Goal: Transaction & Acquisition: Purchase product/service

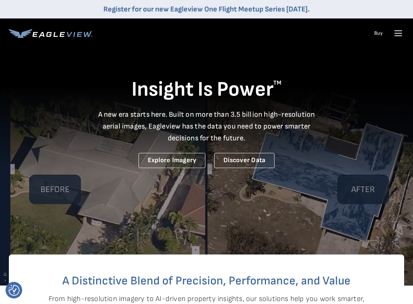
click at [380, 34] on link "Buy" at bounding box center [378, 33] width 8 height 7
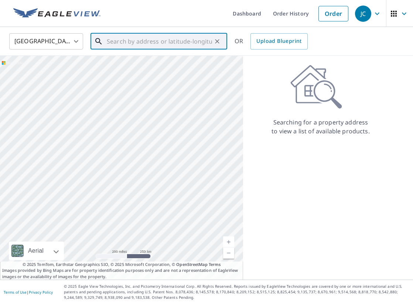
click at [118, 40] on input "text" at bounding box center [159, 41] width 105 height 21
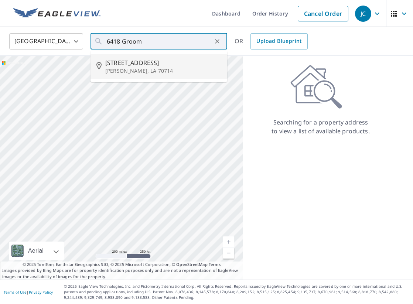
type input "[STREET_ADDRESS][PERSON_NAME]"
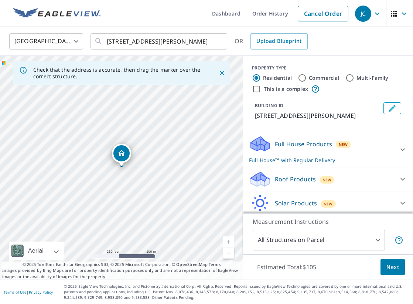
scroll to position [26, 0]
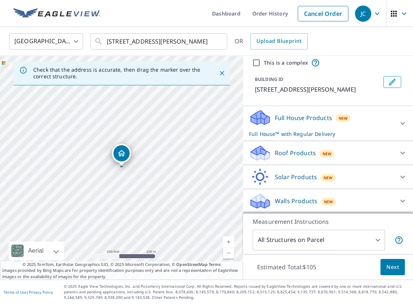
click at [350, 196] on div "Walls Products New" at bounding box center [321, 200] width 145 height 17
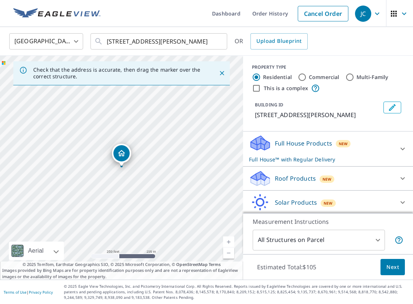
scroll to position [0, 0]
click at [303, 77] on input "Commercial" at bounding box center [302, 77] width 9 height 9
radio input "true"
type input "4"
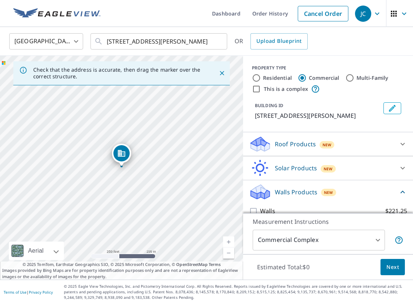
scroll to position [12, 0]
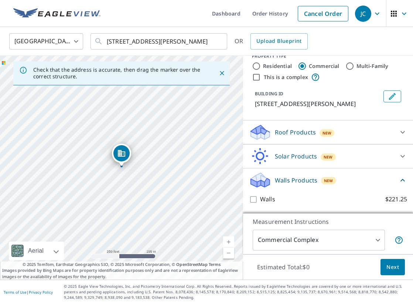
click at [355, 176] on div "Walls Products New" at bounding box center [323, 179] width 149 height 17
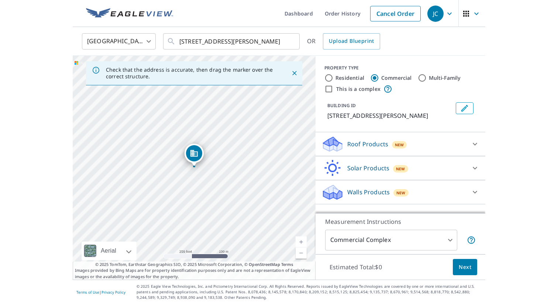
scroll to position [0, 0]
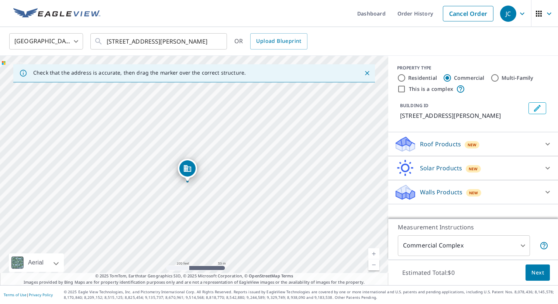
drag, startPoint x: 174, startPoint y: 179, endPoint x: 197, endPoint y: 142, distance: 44.1
click at [197, 142] on div "6418 Groom Rd Baker, LA 70714" at bounding box center [194, 170] width 388 height 229
click at [412, 190] on icon at bounding box center [547, 192] width 9 height 9
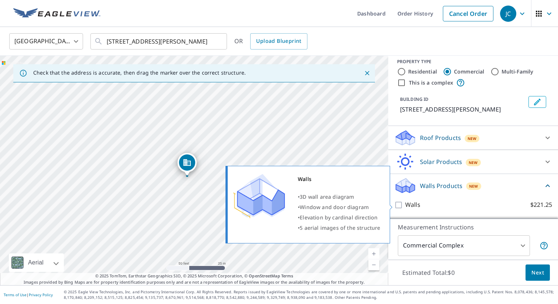
click at [397, 205] on input "Walls $221.25" at bounding box center [399, 204] width 11 height 9
checkbox input "true"
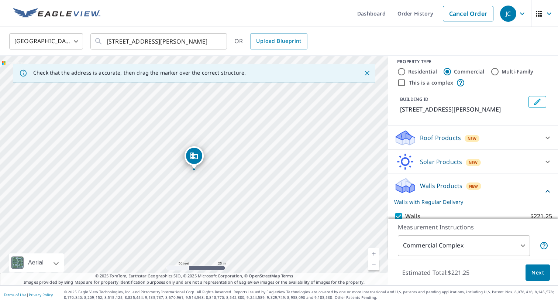
scroll to position [34, 0]
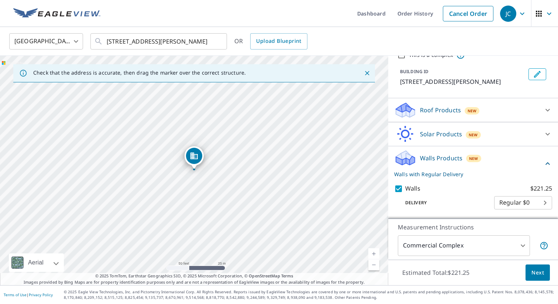
click at [412, 272] on span "Next" at bounding box center [538, 272] width 13 height 9
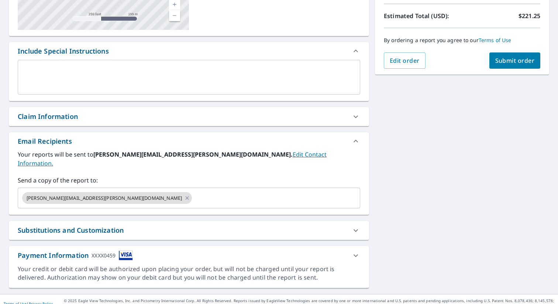
scroll to position [160, 0]
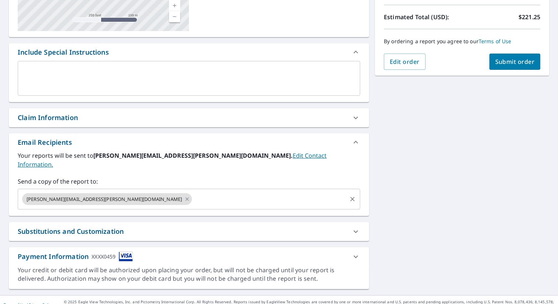
click at [193, 192] on input "text" at bounding box center [269, 199] width 153 height 14
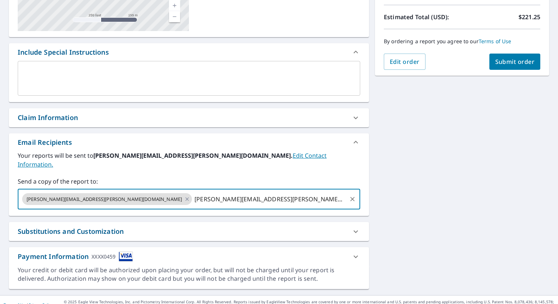
type input "bernice@crawford-engineering.com"
checkbox input "true"
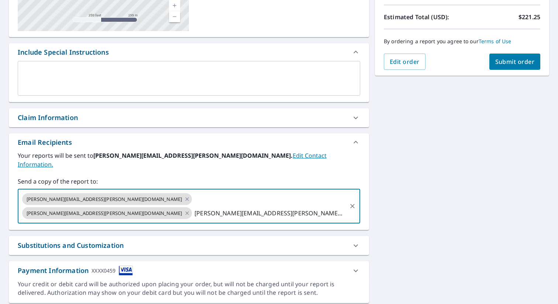
type input "john@crawford-engineering.com"
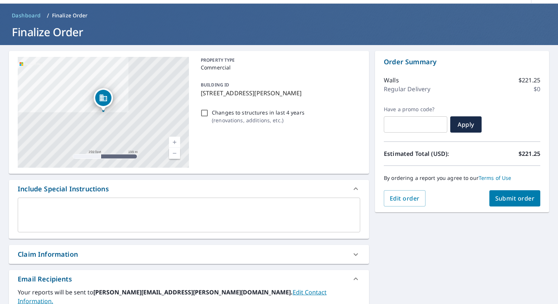
scroll to position [21, 0]
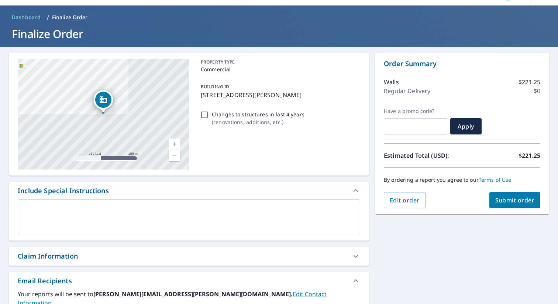
click at [412, 204] on button "Submit order" at bounding box center [515, 200] width 51 height 16
checkbox input "true"
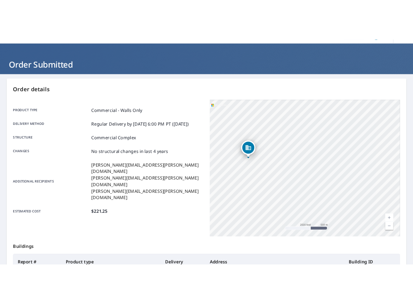
scroll to position [130, 0]
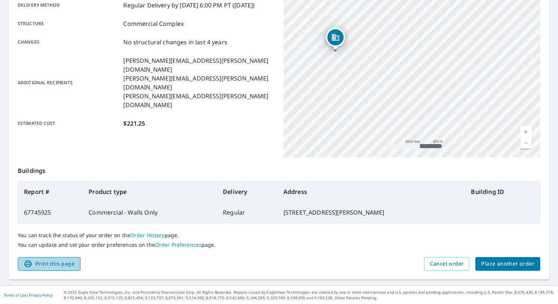
click at [63, 264] on span "Print this page" at bounding box center [49, 263] width 51 height 9
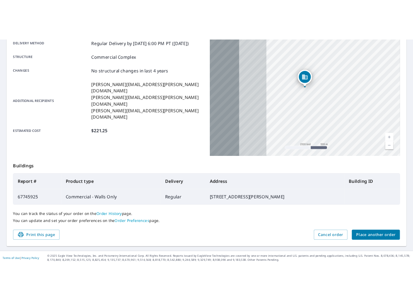
scroll to position [130, 0]
